Goal: Find specific page/section: Find specific page/section

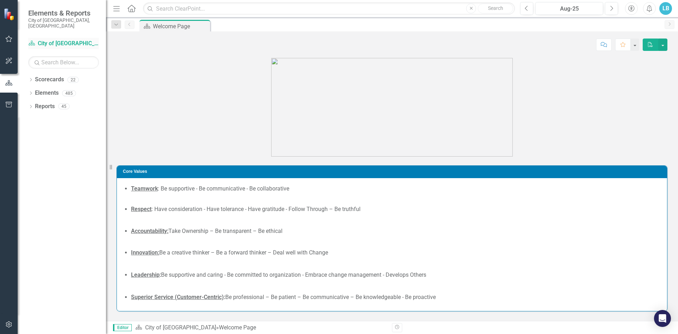
click at [40, 40] on link "Scorecard City of [GEOGRAPHIC_DATA]" at bounding box center [63, 44] width 71 height 8
click at [31, 92] on icon "Dropdown" at bounding box center [30, 94] width 5 height 4
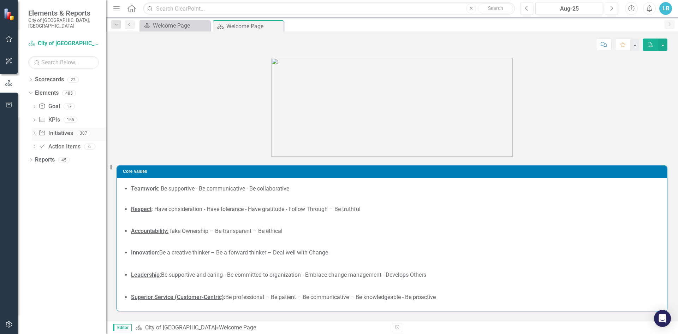
click at [65, 129] on link "Initiative Initiatives" at bounding box center [55, 133] width 34 height 8
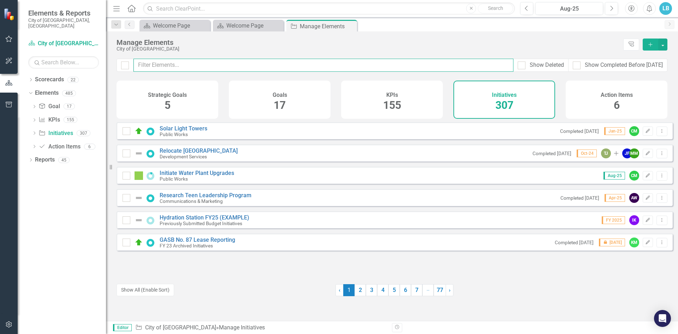
click at [202, 66] on input "text" at bounding box center [323, 65] width 380 height 13
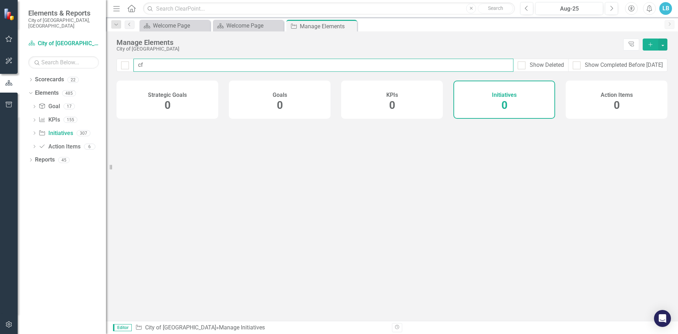
type input "cfa"
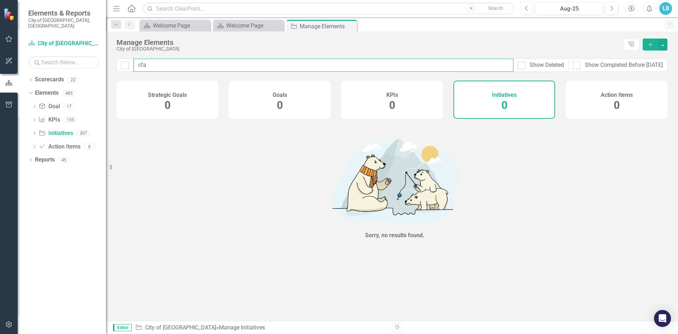
drag, startPoint x: 202, startPoint y: 66, endPoint x: 134, endPoint y: 69, distance: 68.2
click at [134, 69] on input "cfa" at bounding box center [323, 65] width 380 height 13
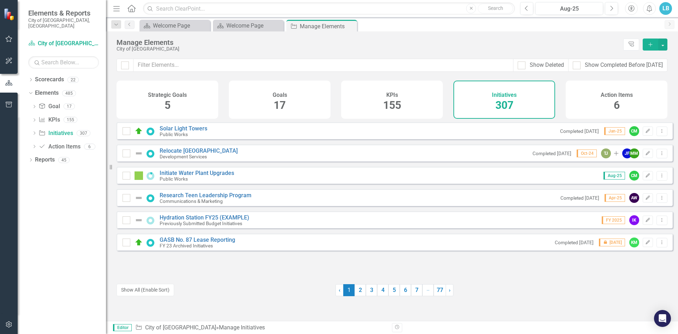
click at [177, 280] on div "Solar Light Towers Public Works Completed [DATE] Jan-25 CM Edit Dropdown Menu R…" at bounding box center [395, 212] width 556 height 181
click at [511, 101] on span "307" at bounding box center [504, 105] width 18 height 12
click at [124, 65] on input "checkbox" at bounding box center [123, 63] width 5 height 5
checkbox input "true"
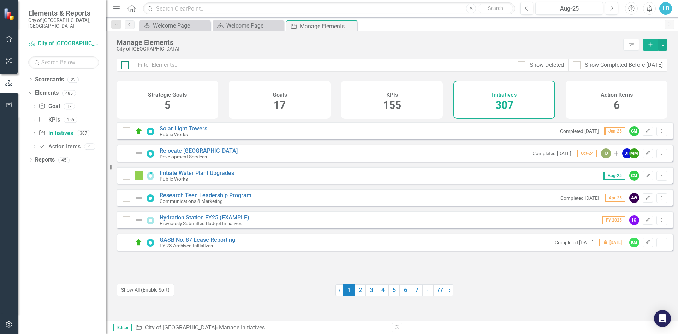
checkbox input "true"
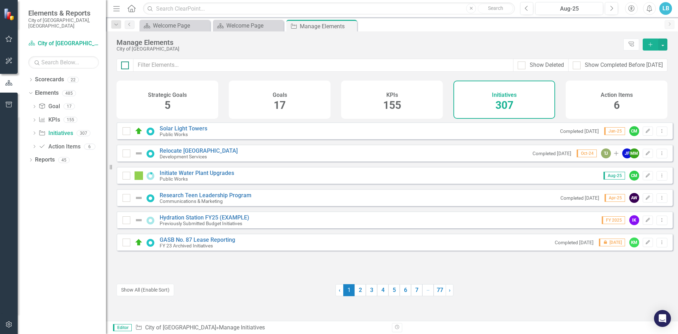
checkbox input "true"
click at [124, 69] on div at bounding box center [125, 65] width 17 height 13
click at [126, 63] on div at bounding box center [125, 65] width 8 height 8
click at [126, 63] on input "checkbox" at bounding box center [123, 63] width 5 height 5
checkbox input "false"
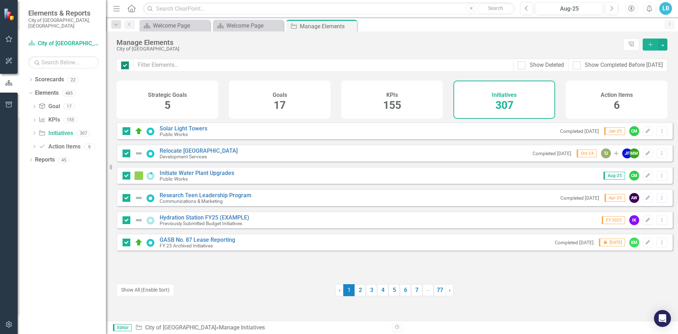
checkbox input "false"
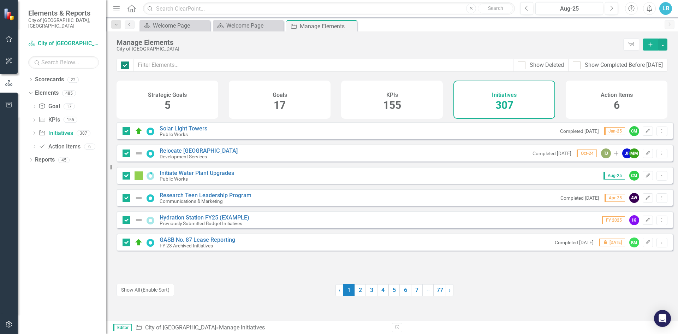
checkbox input "false"
click at [202, 65] on input "text" at bounding box center [323, 65] width 380 height 13
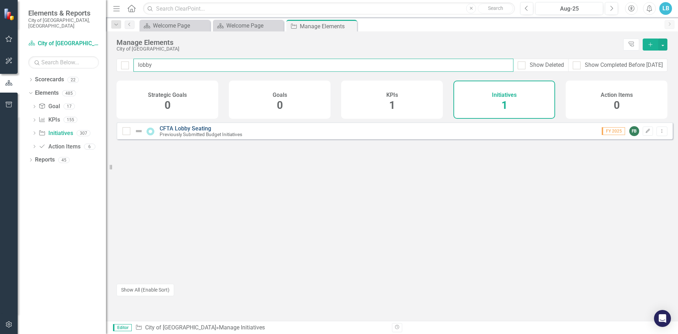
type input "lobby"
click at [186, 132] on link "CFTA Lobby Seating" at bounding box center [186, 128] width 52 height 7
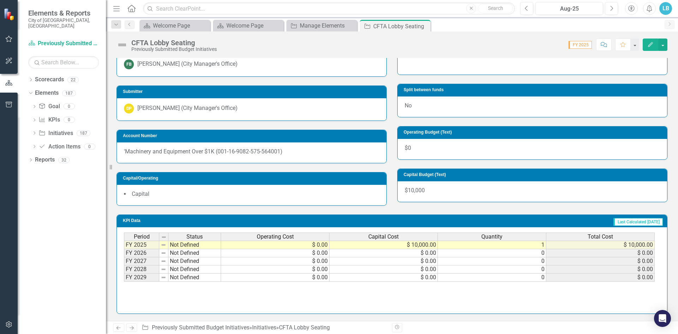
scroll to position [975, 0]
